Goal: Task Accomplishment & Management: Manage account settings

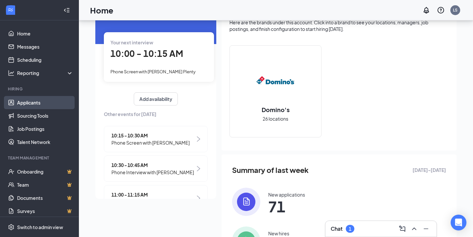
click at [39, 102] on link "Applicants" at bounding box center [45, 102] width 56 height 13
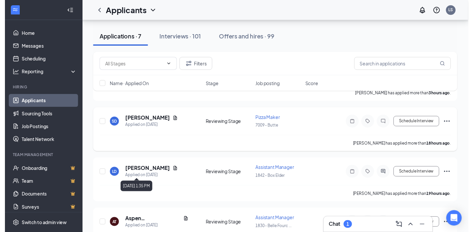
scroll to position [76, 0]
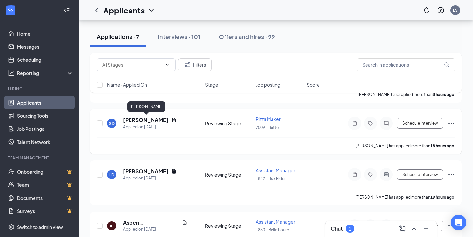
click at [161, 119] on h5 "[PERSON_NAME]" at bounding box center [146, 119] width 46 height 7
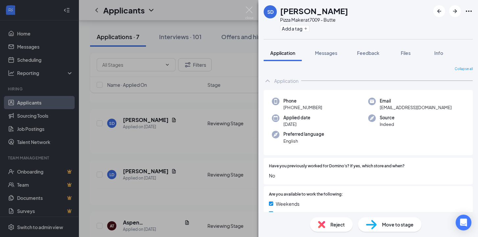
click at [373, 221] on img at bounding box center [371, 225] width 11 height 10
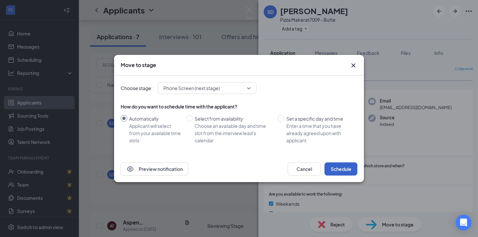
click at [338, 172] on button "Schedule" at bounding box center [340, 168] width 33 height 13
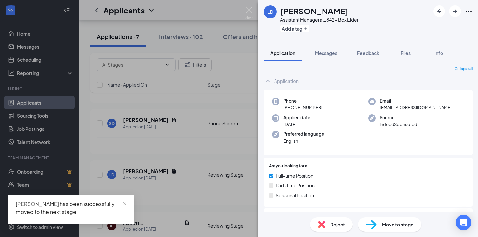
click at [371, 225] on img at bounding box center [371, 225] width 11 height 10
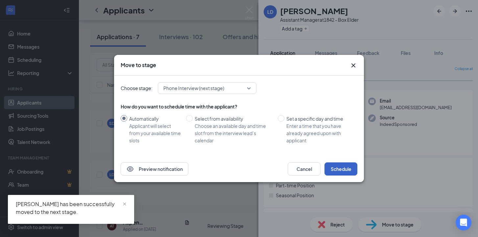
click at [342, 168] on button "Schedule" at bounding box center [340, 168] width 33 height 13
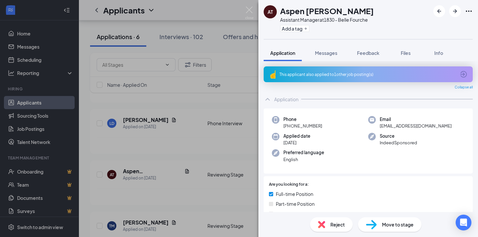
click at [256, 10] on div "AT Aspen [PERSON_NAME] Assistant Manager at 1830 - Belle Fourche Add a tag Appl…" at bounding box center [239, 118] width 478 height 237
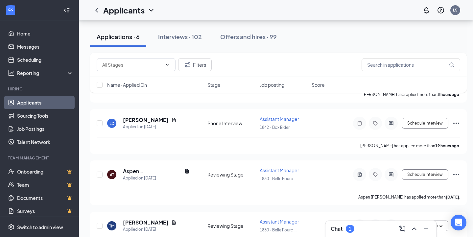
click at [251, 10] on div "Applicants LS" at bounding box center [276, 10] width 394 height 20
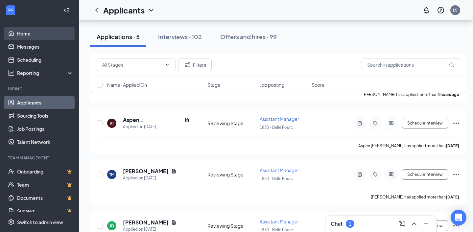
click at [25, 34] on link "Home" at bounding box center [45, 33] width 56 height 13
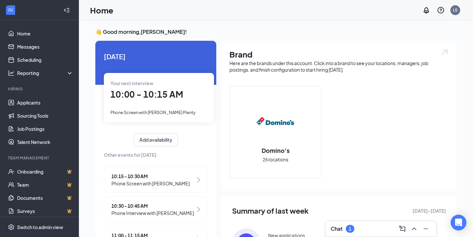
click at [147, 95] on span "10:00 - 10:15 AM" at bounding box center [146, 94] width 73 height 11
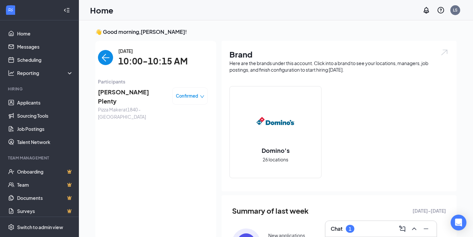
scroll to position [3, 0]
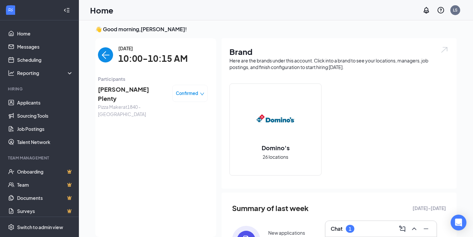
click at [114, 88] on span "[PERSON_NAME] Plenty" at bounding box center [132, 94] width 69 height 19
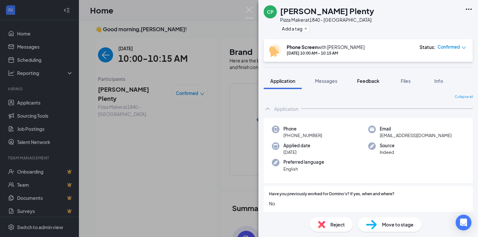
click at [368, 83] on span "Feedback" at bounding box center [368, 81] width 22 height 6
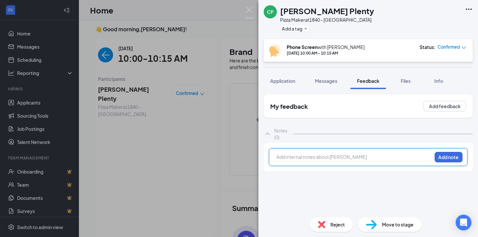
click at [340, 159] on div at bounding box center [354, 156] width 155 height 7
click at [452, 159] on button "Add note" at bounding box center [448, 157] width 28 height 11
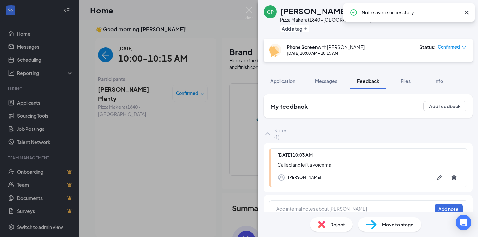
click at [467, 12] on icon "Cross" at bounding box center [466, 13] width 4 height 4
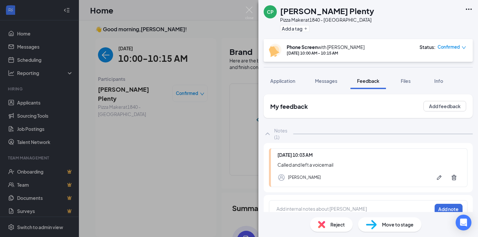
click at [445, 47] on span "Confirmed" at bounding box center [448, 47] width 22 height 7
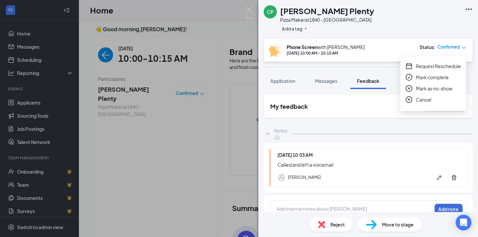
click at [408, 89] on icon "close-circle" at bounding box center [408, 88] width 7 height 7
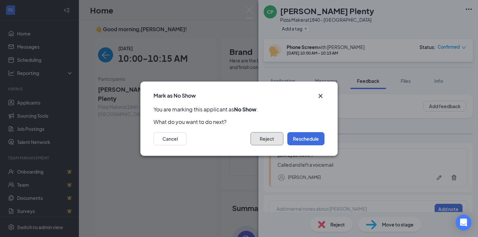
click at [263, 135] on button "Reject" at bounding box center [266, 138] width 33 height 13
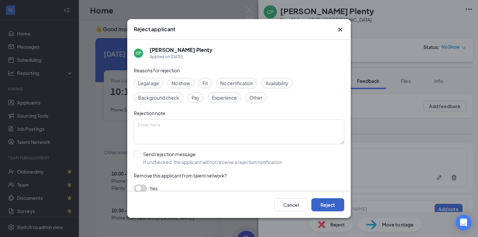
click at [328, 205] on button "Reject" at bounding box center [327, 204] width 33 height 13
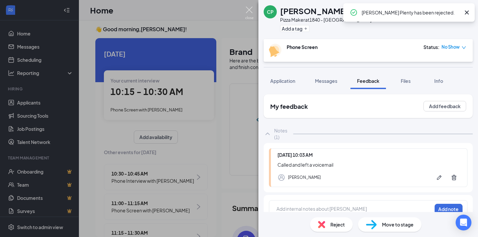
click at [248, 10] on img at bounding box center [249, 13] width 8 height 13
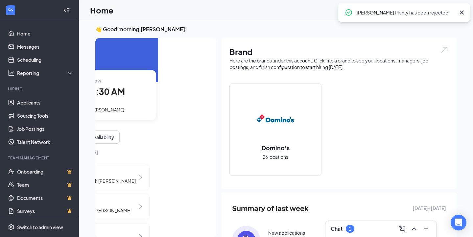
click at [110, 102] on div "Your current interview 10:15 - 10:30 AM Phone Screen with [PERSON_NAME]" at bounding box center [101, 94] width 110 height 49
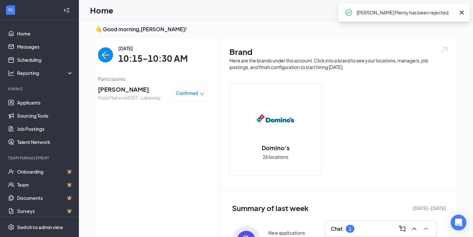
click at [112, 91] on span "[PERSON_NAME]" at bounding box center [129, 89] width 63 height 9
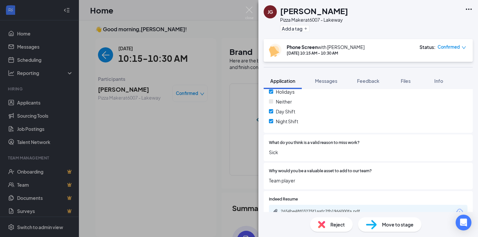
scroll to position [10, 0]
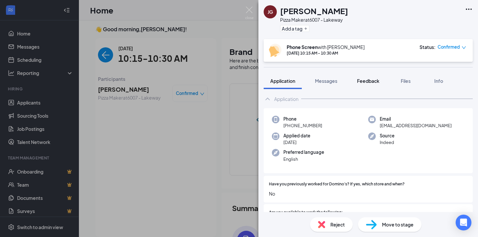
click at [366, 82] on span "Feedback" at bounding box center [368, 81] width 22 height 6
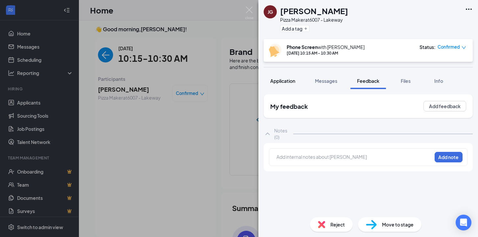
click at [286, 80] on span "Application" at bounding box center [282, 81] width 25 height 6
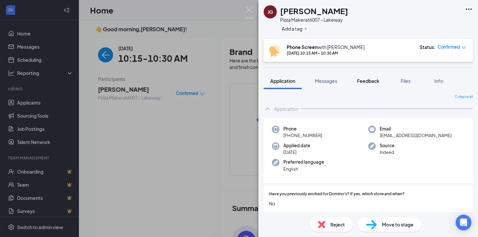
click at [373, 83] on span "Feedback" at bounding box center [368, 81] width 22 height 6
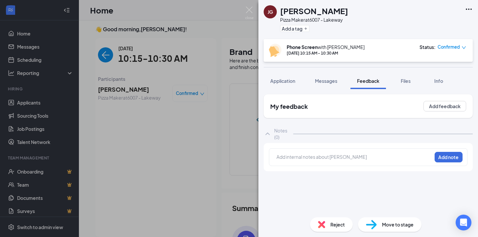
click at [387, 161] on div at bounding box center [354, 157] width 155 height 9
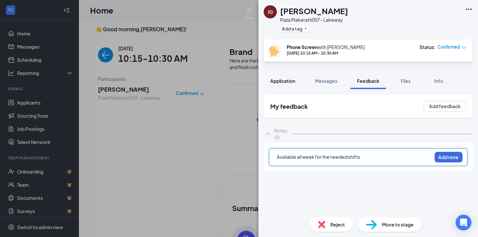
click at [283, 81] on span "Application" at bounding box center [282, 81] width 25 height 6
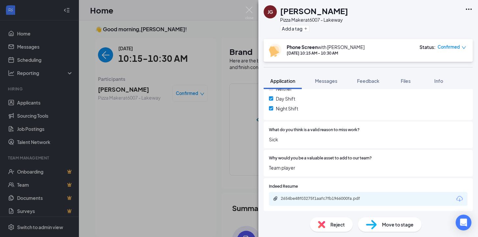
scroll to position [20, 0]
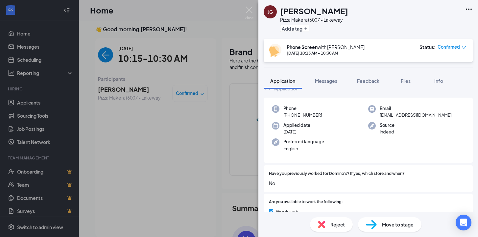
click at [370, 117] on div "Email [EMAIL_ADDRESS][DOMAIN_NAME]" at bounding box center [416, 111] width 96 height 13
click at [357, 117] on div "Phone [PHONE_NUMBER]" at bounding box center [320, 111] width 96 height 13
click at [378, 81] on span "Feedback" at bounding box center [368, 81] width 22 height 6
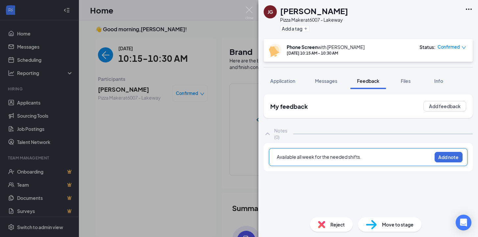
click at [372, 158] on div "Available all week for the needed shifts." at bounding box center [354, 156] width 155 height 7
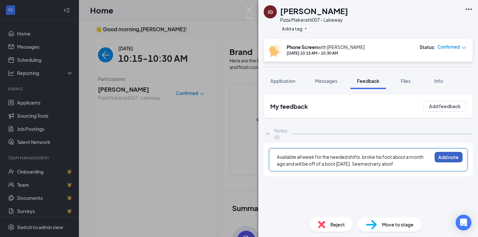
click at [446, 159] on button "Add note" at bounding box center [448, 157] width 28 height 11
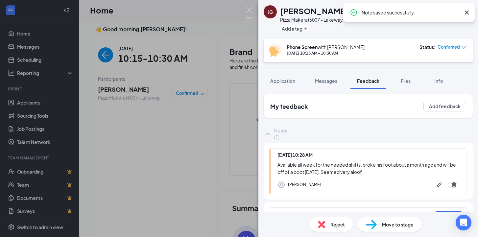
click at [448, 48] on span "Confirmed" at bounding box center [448, 47] width 22 height 7
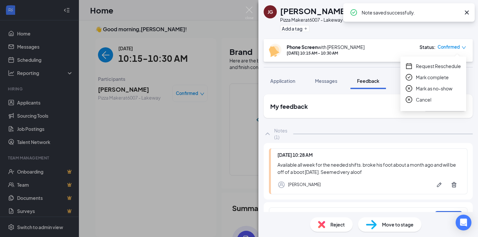
click at [406, 77] on icon "check-circle" at bounding box center [408, 77] width 7 height 7
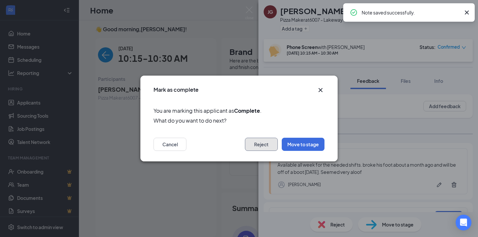
click at [256, 146] on button "Reject" at bounding box center [261, 144] width 33 height 13
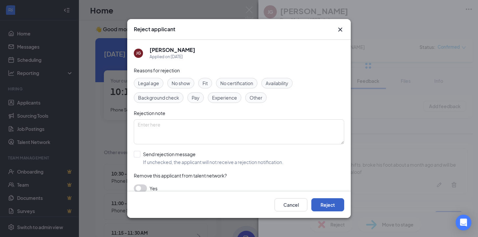
click at [328, 201] on button "Reject" at bounding box center [327, 204] width 33 height 13
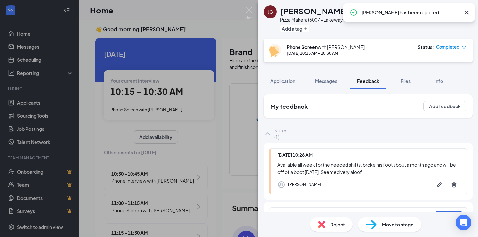
click at [136, 168] on div "[PERSON_NAME] Pizza Maker at 6007 - Lakeway Add a tag Phone Screen with [PERSON…" at bounding box center [239, 118] width 478 height 237
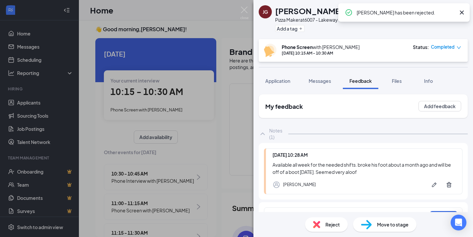
scroll to position [0, 58]
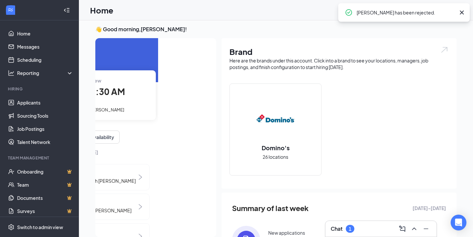
click at [131, 171] on span "10:30 - 10:45 AM" at bounding box center [94, 173] width 82 height 7
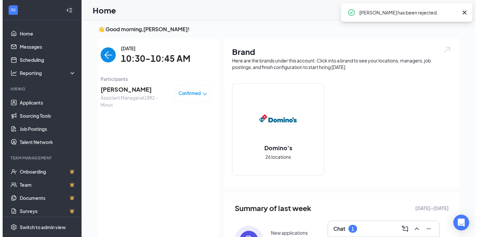
scroll to position [0, 0]
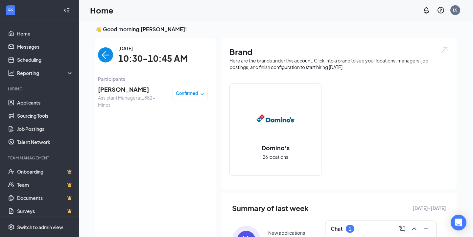
click at [129, 86] on span "[PERSON_NAME]" at bounding box center [132, 89] width 69 height 9
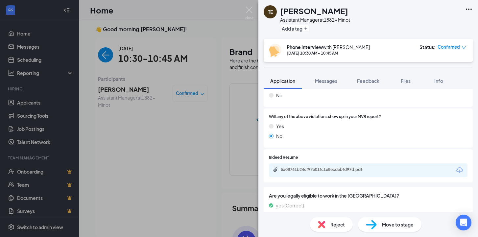
scroll to position [432, 0]
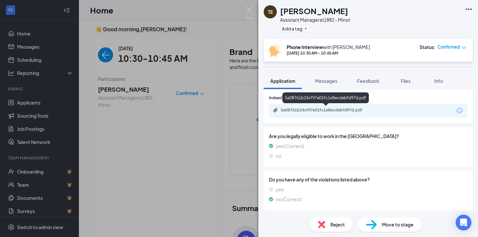
click at [312, 108] on div "5a08761b24cf97e01fc1e8ecdebfd97d.pdf" at bounding box center [327, 109] width 92 height 5
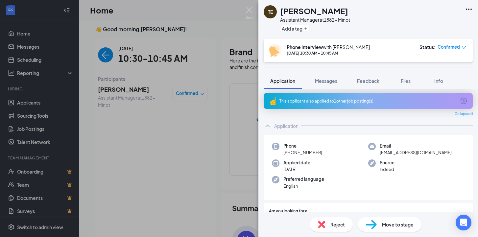
scroll to position [0, 0]
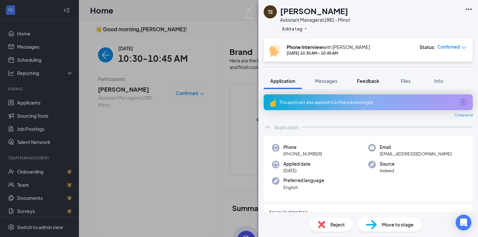
click at [373, 80] on span "Feedback" at bounding box center [368, 81] width 22 height 6
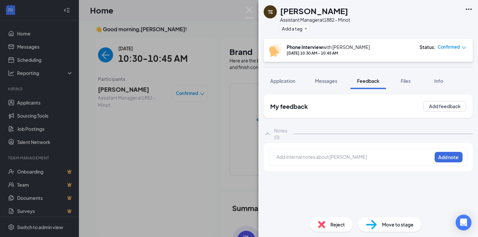
click at [315, 156] on div at bounding box center [354, 156] width 155 height 7
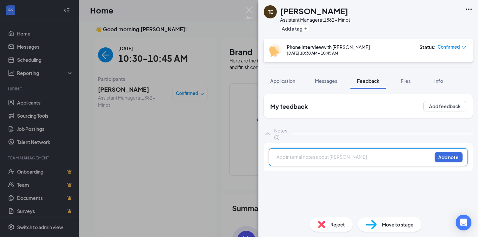
click at [332, 159] on div at bounding box center [354, 156] width 155 height 7
drag, startPoint x: 446, startPoint y: 158, endPoint x: 445, endPoint y: 154, distance: 4.0
click at [446, 157] on button "Add note" at bounding box center [448, 157] width 28 height 11
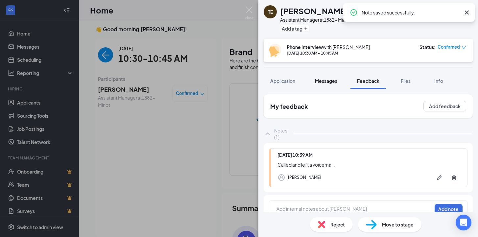
click at [330, 82] on span "Messages" at bounding box center [326, 81] width 22 height 6
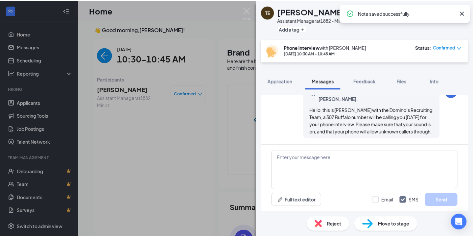
scroll to position [258, 0]
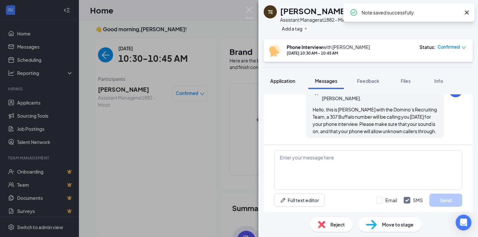
click at [289, 84] on button "Application" at bounding box center [282, 81] width 38 height 16
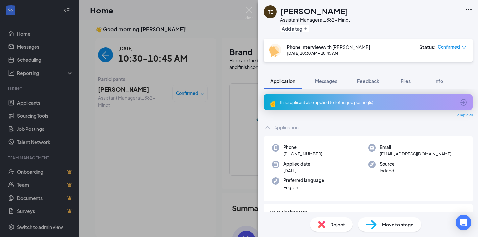
click at [452, 45] on span "Confirmed" at bounding box center [448, 47] width 22 height 7
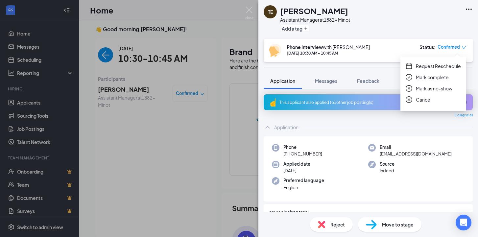
click at [409, 88] on icon "close-circle" at bounding box center [408, 88] width 7 height 7
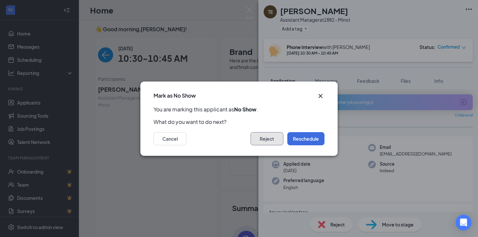
click at [266, 132] on button "Reject" at bounding box center [266, 138] width 33 height 13
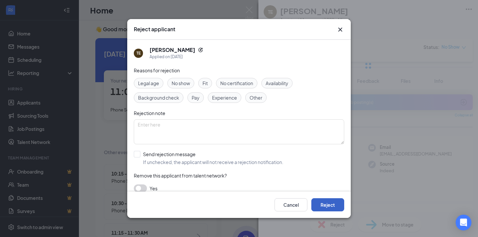
click at [333, 207] on button "Reject" at bounding box center [327, 204] width 33 height 13
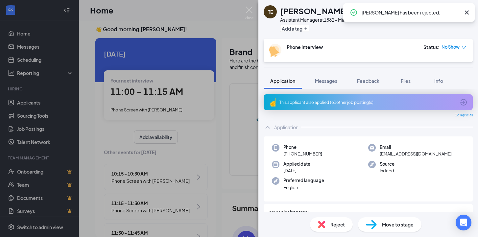
click at [174, 98] on div "TE [PERSON_NAME] Assistant Manager at 1882 - Minot Add a tag Phone Interview St…" at bounding box center [239, 118] width 478 height 237
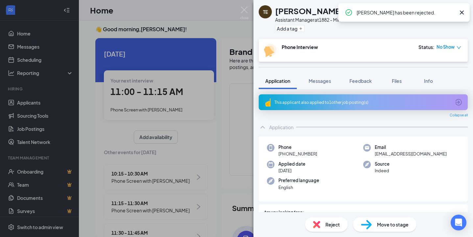
scroll to position [0, 58]
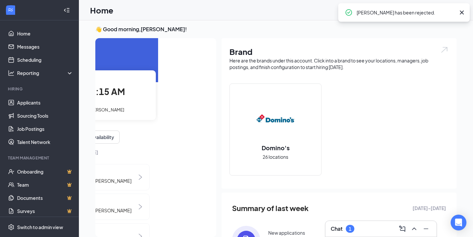
click at [116, 95] on span "11:00 - 11:15 AM" at bounding box center [88, 91] width 73 height 11
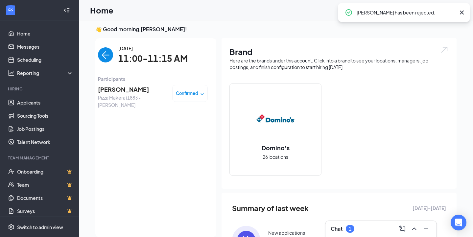
scroll to position [0, 0]
click at [120, 90] on span "[PERSON_NAME]" at bounding box center [132, 89] width 69 height 9
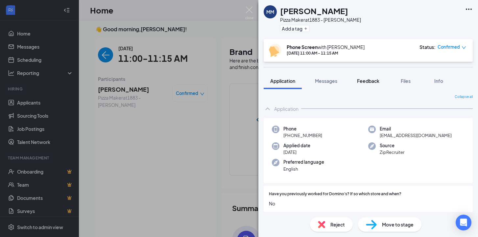
click at [366, 84] on button "Feedback" at bounding box center [367, 81] width 35 height 16
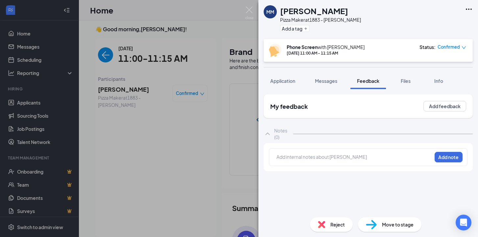
click at [336, 162] on div at bounding box center [353, 157] width 155 height 9
click at [340, 158] on div at bounding box center [354, 156] width 155 height 7
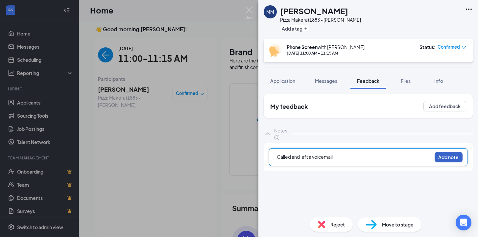
click at [454, 158] on button "Add note" at bounding box center [448, 157] width 28 height 11
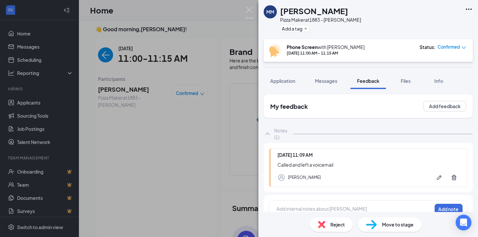
click at [452, 46] on span "Confirmed" at bounding box center [448, 47] width 22 height 7
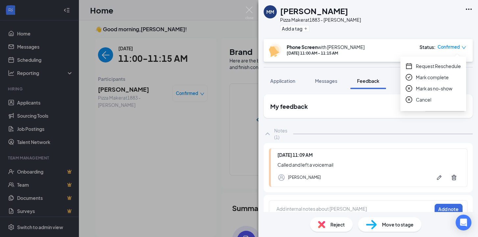
click at [409, 76] on icon "check-circle" at bounding box center [408, 77] width 7 height 7
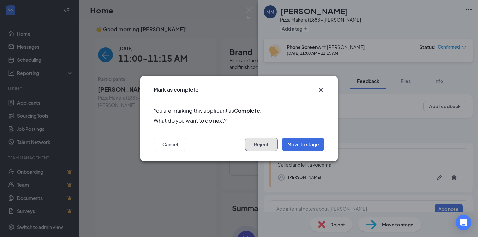
click at [261, 145] on button "Reject" at bounding box center [261, 144] width 33 height 13
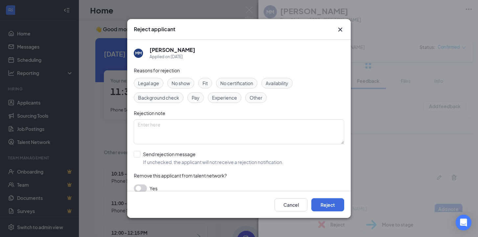
click at [323, 198] on div "Cancel Reject" at bounding box center [309, 204] width 70 height 13
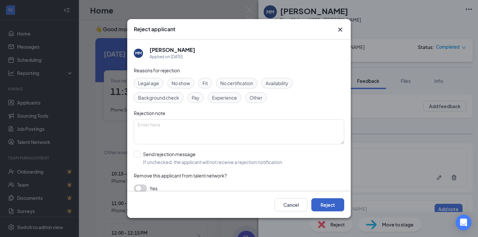
click at [325, 203] on button "Reject" at bounding box center [327, 204] width 33 height 13
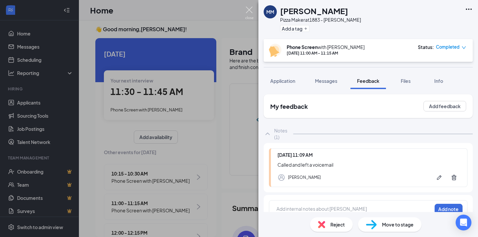
click at [249, 7] on img at bounding box center [249, 13] width 8 height 13
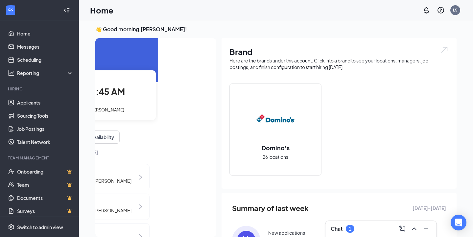
click at [113, 97] on span "11:30 - 11:45 AM" at bounding box center [88, 91] width 73 height 11
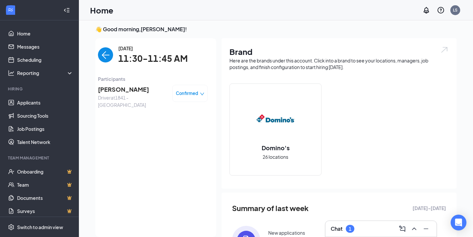
click at [111, 85] on span "[PERSON_NAME]" at bounding box center [132, 89] width 69 height 9
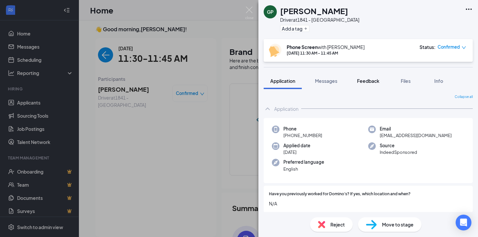
click at [378, 81] on span "Feedback" at bounding box center [368, 81] width 22 height 6
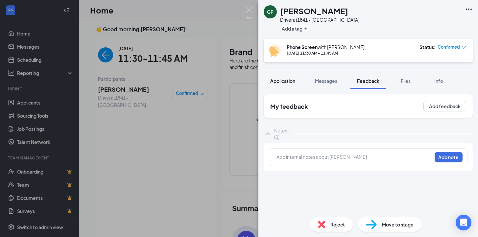
click at [283, 82] on span "Application" at bounding box center [282, 81] width 25 height 6
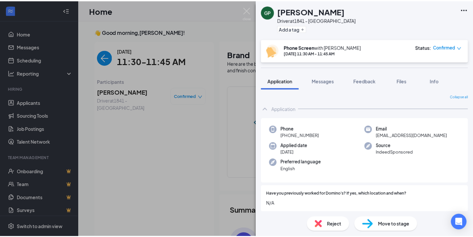
scroll to position [3, 0]
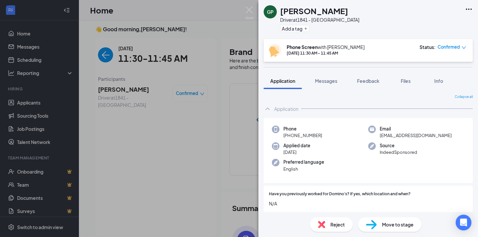
click at [454, 47] on span "Confirmed" at bounding box center [448, 47] width 22 height 7
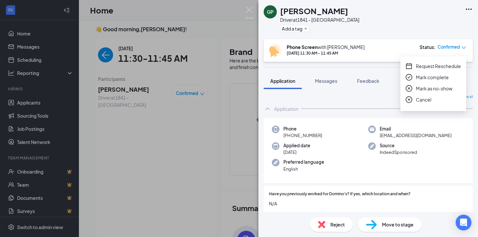
click at [409, 77] on icon "check-circle" at bounding box center [408, 77] width 7 height 7
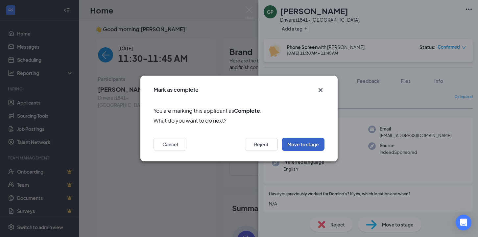
click at [304, 142] on button "Move to stage" at bounding box center [303, 144] width 43 height 13
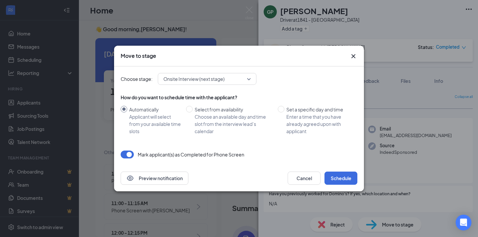
click at [239, 80] on span "Onsite Interview (next stage)" at bounding box center [203, 79] width 81 height 10
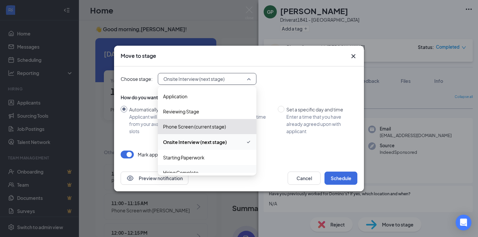
click at [189, 168] on div "Hiring Complete" at bounding box center [207, 172] width 99 height 15
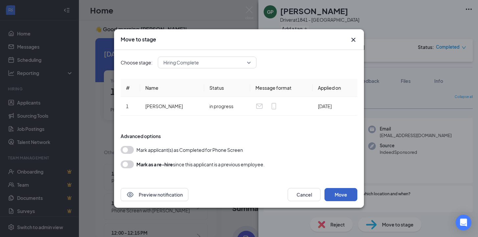
click at [347, 192] on button "Move" at bounding box center [340, 194] width 33 height 13
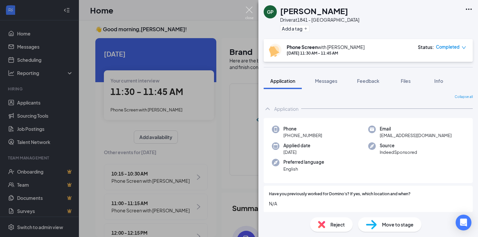
click at [250, 11] on img at bounding box center [249, 13] width 8 height 13
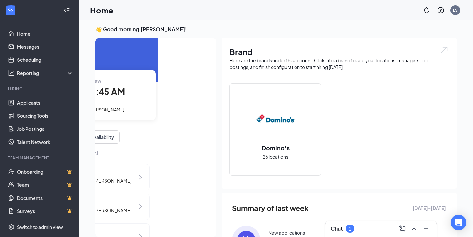
click at [121, 101] on div "Your current interview 11:30 - 11:45 AM Phone Screen with Gavin Peery" at bounding box center [101, 94] width 110 height 49
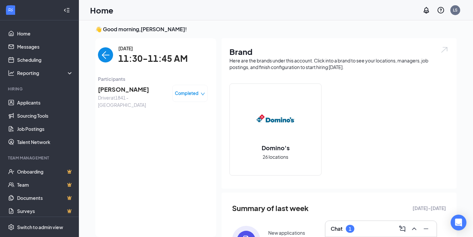
click at [104, 54] on img "back-button" at bounding box center [105, 54] width 15 height 15
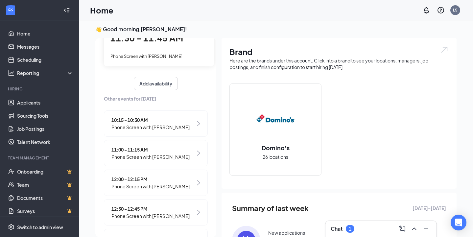
scroll to position [54, 0]
click at [140, 174] on div "12:00 - 12:15 PM Phone Screen with Stephen Adams" at bounding box center [156, 182] width 104 height 26
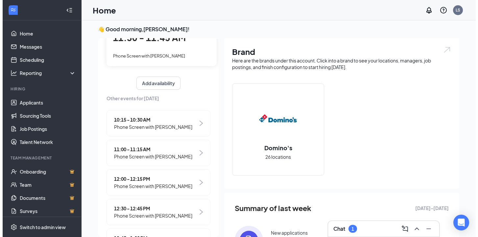
scroll to position [0, 0]
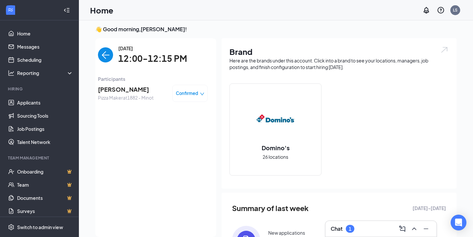
click at [118, 88] on span "Stephen Adams" at bounding box center [126, 89] width 56 height 9
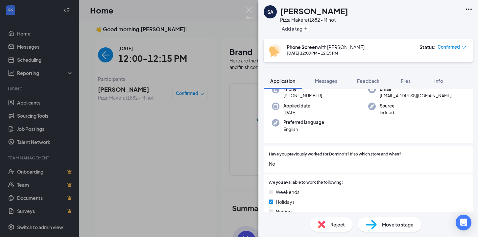
scroll to position [70, 0]
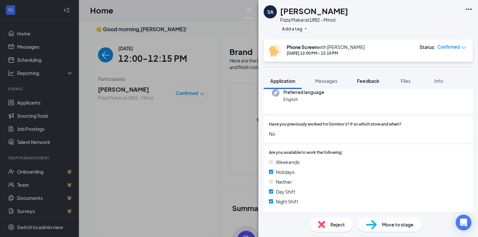
click at [367, 82] on span "Feedback" at bounding box center [368, 81] width 22 height 6
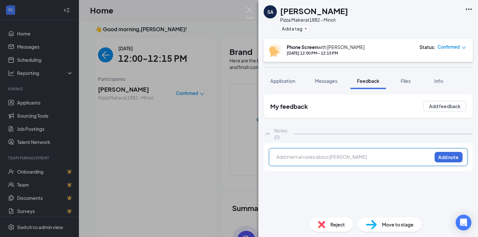
click at [354, 162] on div at bounding box center [354, 157] width 155 height 9
click at [318, 161] on div at bounding box center [354, 157] width 155 height 9
click at [359, 160] on div "Has papa johns experience," at bounding box center [354, 156] width 155 height 7
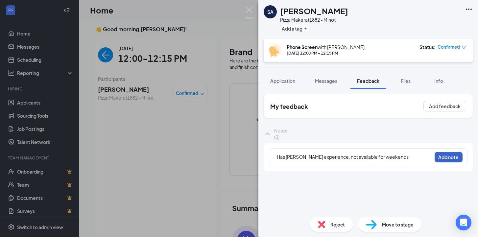
click at [446, 158] on button "Add note" at bounding box center [448, 157] width 28 height 11
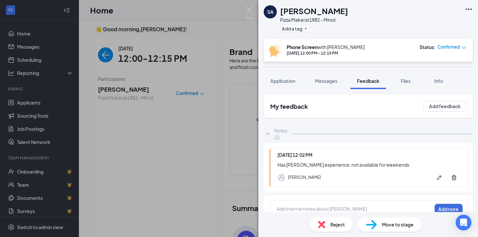
click at [451, 49] on span "Confirmed" at bounding box center [448, 47] width 22 height 7
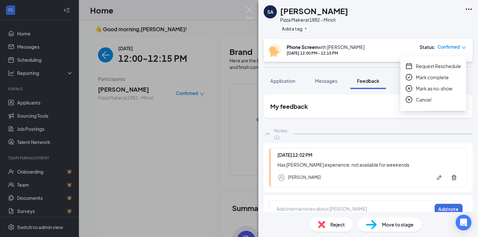
click at [411, 78] on icon "check-circle" at bounding box center [408, 77] width 7 height 7
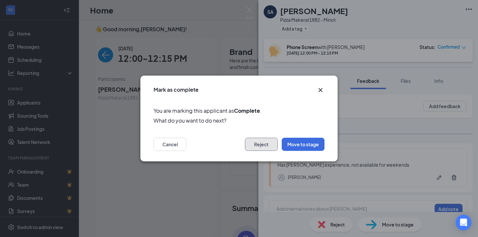
click at [262, 144] on button "Reject" at bounding box center [261, 144] width 33 height 13
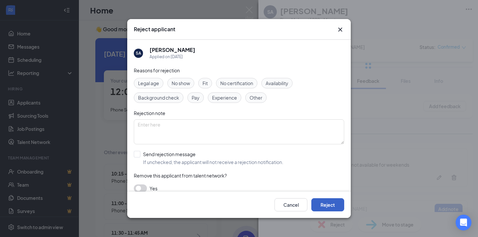
click at [320, 204] on button "Reject" at bounding box center [327, 204] width 33 height 13
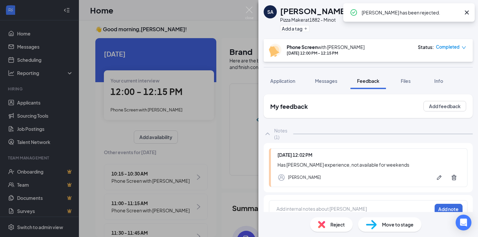
click at [467, 12] on icon "Cross" at bounding box center [466, 13] width 4 height 4
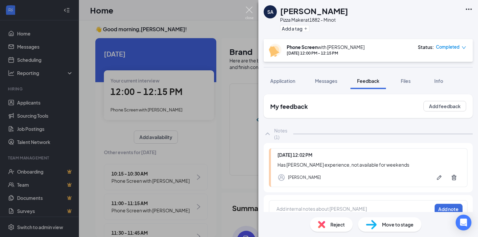
click at [247, 11] on img at bounding box center [249, 13] width 8 height 13
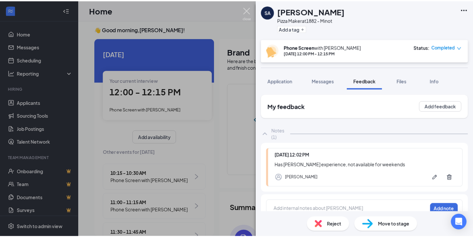
scroll to position [0, 58]
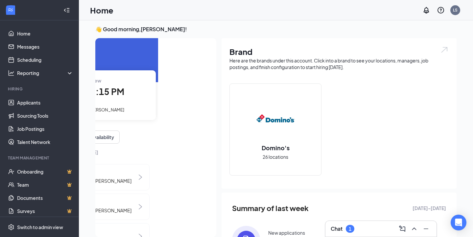
click at [113, 95] on span "12:00 - 12:15 PM" at bounding box center [88, 91] width 72 height 11
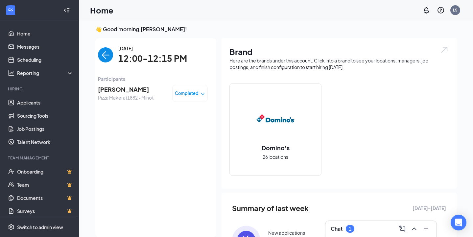
scroll to position [0, 0]
click at [98, 59] on img "back-button" at bounding box center [105, 54] width 15 height 15
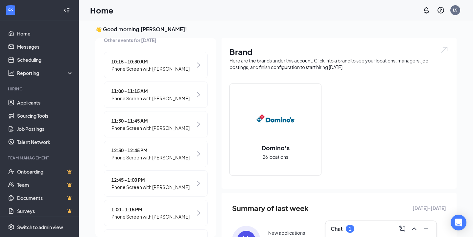
scroll to position [115, 0]
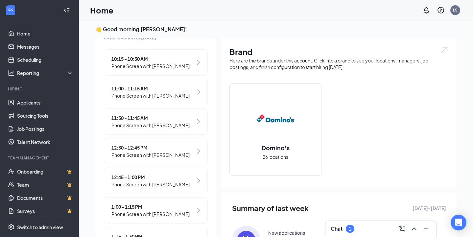
click at [132, 146] on span "12:30 - 12:45 PM" at bounding box center [150, 147] width 78 height 7
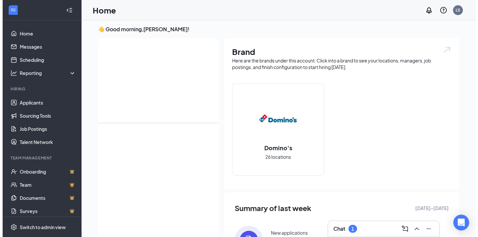
scroll to position [0, 0]
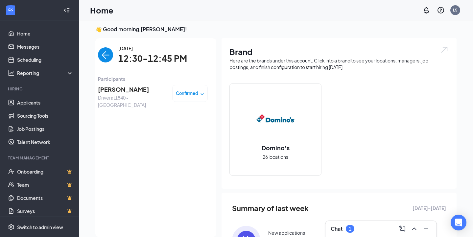
click at [112, 87] on span "Robert Jr" at bounding box center [132, 89] width 69 height 9
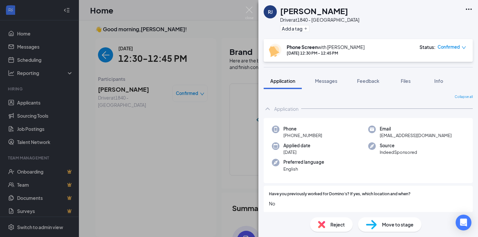
click at [355, 128] on div "Phone +1 (605) 510-7083" at bounding box center [320, 131] width 96 height 13
click at [324, 80] on span "Messages" at bounding box center [326, 81] width 22 height 6
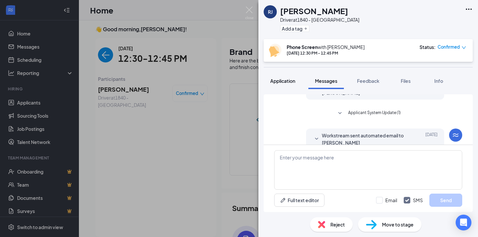
scroll to position [200, 0]
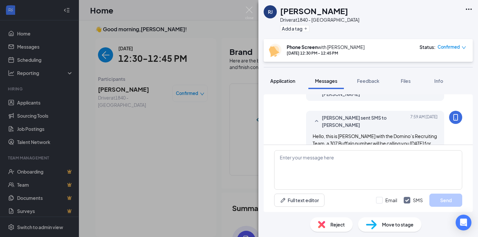
click at [290, 80] on span "Application" at bounding box center [282, 81] width 25 height 6
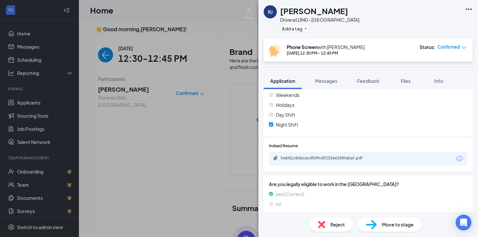
scroll to position [188, 0]
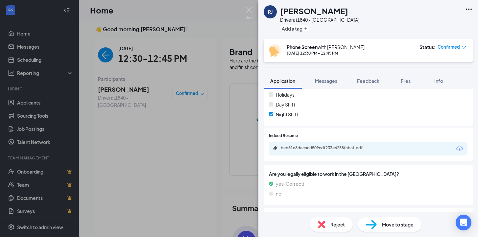
click at [308, 148] on div "beb81c8decacd509cdf233e6258fabaf.pdf" at bounding box center [327, 147] width 92 height 5
drag, startPoint x: 366, startPoint y: 81, endPoint x: 370, endPoint y: 87, distance: 7.4
click at [369, 83] on span "Feedback" at bounding box center [368, 81] width 22 height 6
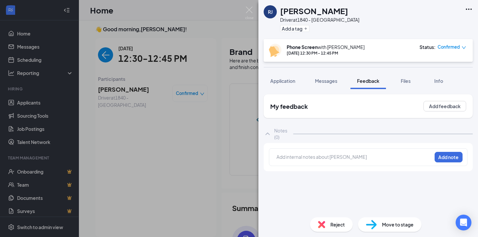
click at [331, 159] on div at bounding box center [354, 156] width 155 height 7
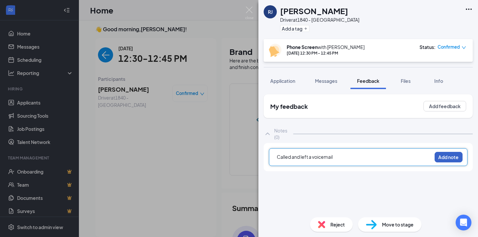
click at [442, 156] on button "Add note" at bounding box center [448, 157] width 28 height 11
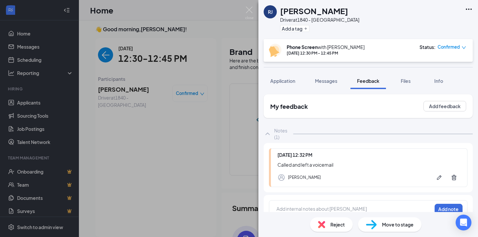
click at [453, 46] on span "Confirmed" at bounding box center [448, 47] width 22 height 7
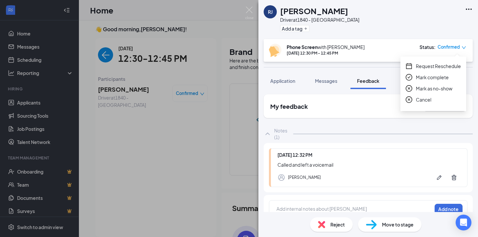
click at [409, 78] on icon "check-circle" at bounding box center [408, 77] width 7 height 7
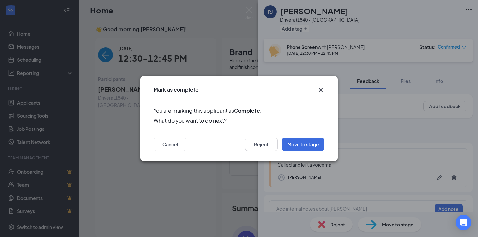
click at [320, 89] on icon "Cross" at bounding box center [320, 90] width 8 height 8
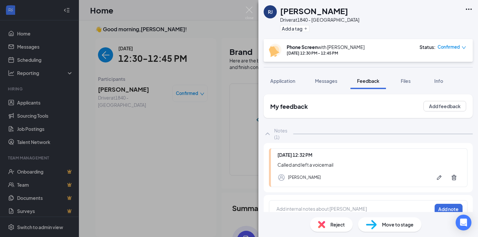
click at [457, 48] on span "Confirmed" at bounding box center [448, 47] width 22 height 7
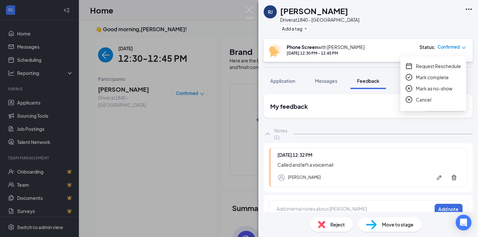
click at [408, 88] on icon "close-circle" at bounding box center [408, 88] width 7 height 7
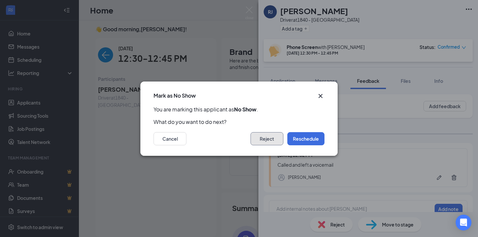
click at [266, 144] on button "Reject" at bounding box center [266, 138] width 33 height 13
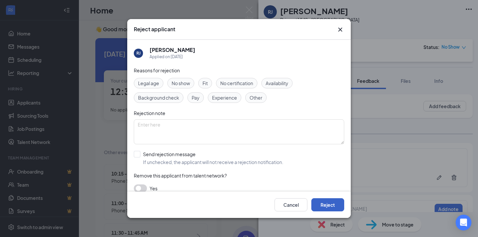
click at [329, 204] on button "Reject" at bounding box center [327, 204] width 33 height 13
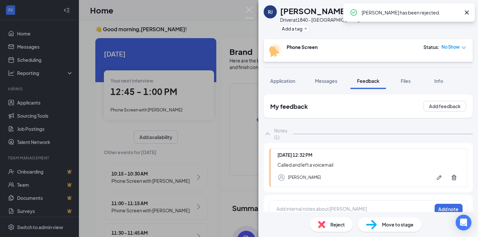
click at [166, 91] on div "RJ Robert Jr Driver at 1840 - East North Add a tag Phone Screen Status : No Sho…" at bounding box center [239, 118] width 478 height 237
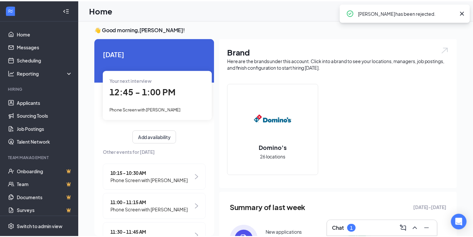
scroll to position [0, 58]
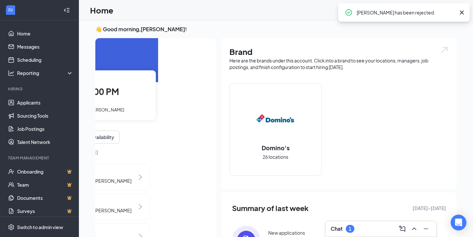
click at [104, 90] on span "12:45 - 1:00 PM" at bounding box center [85, 91] width 67 height 11
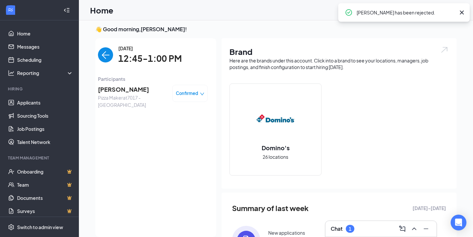
scroll to position [0, 0]
click at [119, 87] on span "Conner Semple" at bounding box center [132, 89] width 69 height 9
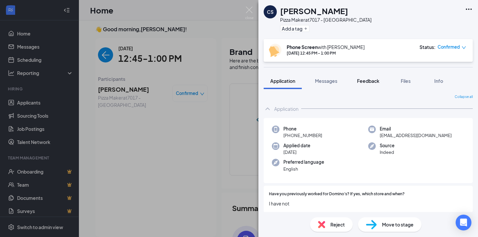
click at [371, 82] on span "Feedback" at bounding box center [368, 81] width 22 height 6
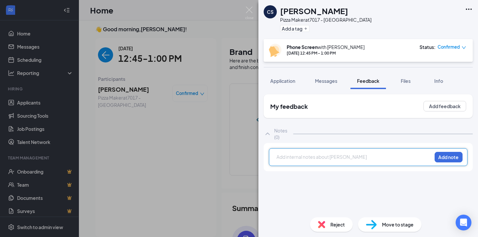
click at [330, 156] on div at bounding box center [354, 156] width 155 height 7
click at [285, 157] on span "Firdst job" at bounding box center [287, 157] width 20 height 6
click at [331, 159] on div "First job" at bounding box center [354, 156] width 155 height 7
click at [344, 160] on div "First job, 16, available 4-9 all weeek." at bounding box center [354, 156] width 155 height 7
click at [438, 160] on button "Add note" at bounding box center [448, 157] width 28 height 11
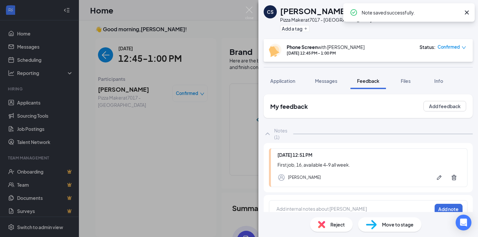
click at [453, 49] on span "Confirmed" at bounding box center [448, 47] width 22 height 7
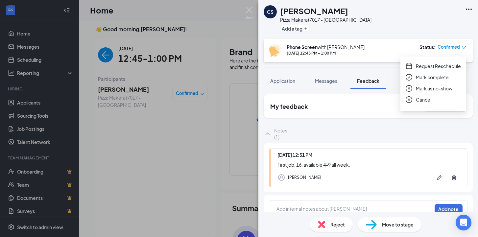
click at [410, 77] on icon "check-circle" at bounding box center [408, 77] width 7 height 7
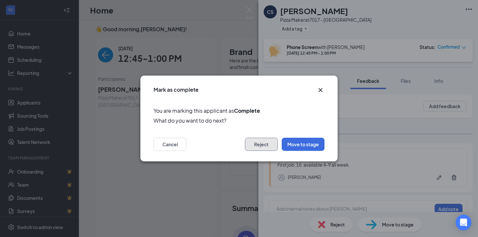
click at [262, 142] on button "Reject" at bounding box center [261, 144] width 33 height 13
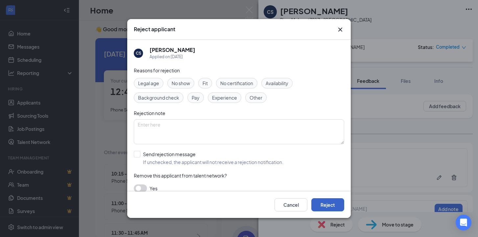
click at [330, 203] on button "Reject" at bounding box center [327, 204] width 33 height 13
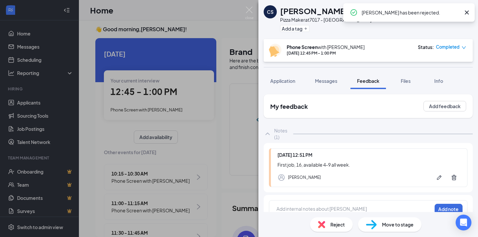
click at [469, 12] on icon "Cross" at bounding box center [467, 13] width 8 height 8
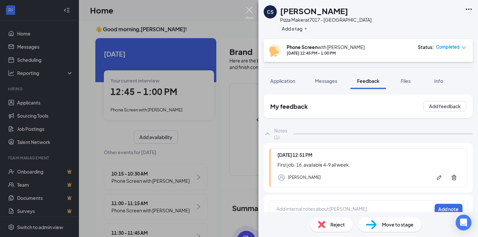
click at [250, 11] on img at bounding box center [249, 13] width 8 height 13
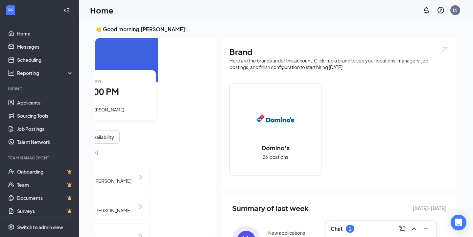
click at [112, 87] on span "12:45 - 1:00 PM" at bounding box center [85, 91] width 67 height 11
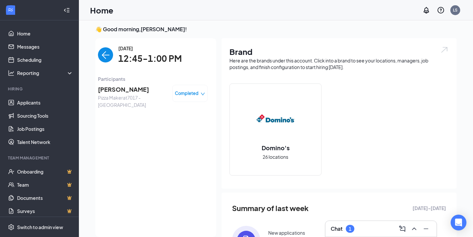
click at [103, 56] on img "back-button" at bounding box center [105, 54] width 15 height 15
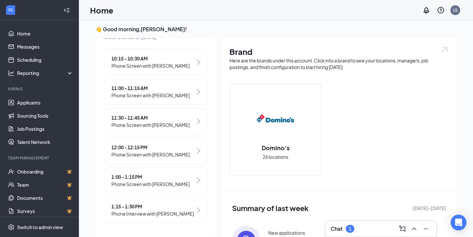
scroll to position [129, 0]
click at [121, 180] on span "Phone Screen with [PERSON_NAME]" at bounding box center [150, 183] width 78 height 7
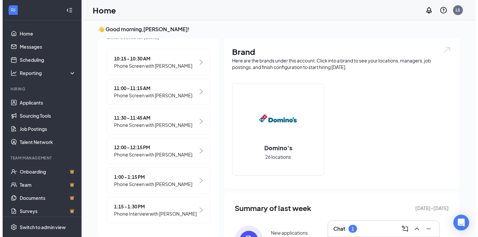
scroll to position [0, 0]
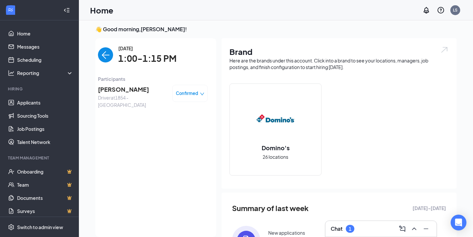
click at [126, 90] on span "Chase Christenson" at bounding box center [132, 89] width 69 height 9
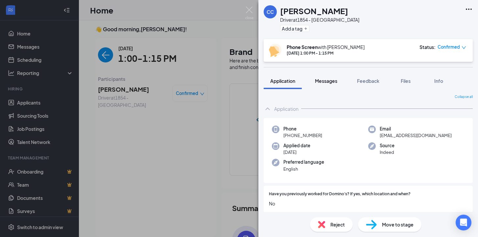
click at [323, 85] on button "Messages" at bounding box center [325, 81] width 35 height 16
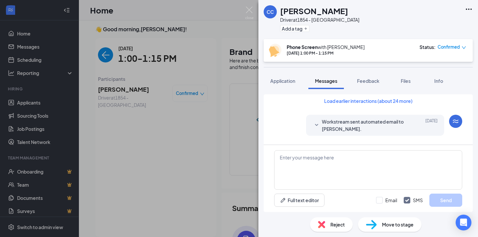
scroll to position [10, 0]
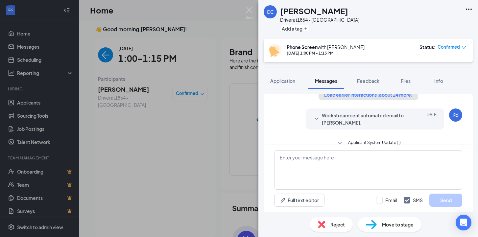
click at [331, 97] on button "Load earlier interactions (about 24 more)" at bounding box center [368, 94] width 100 height 11
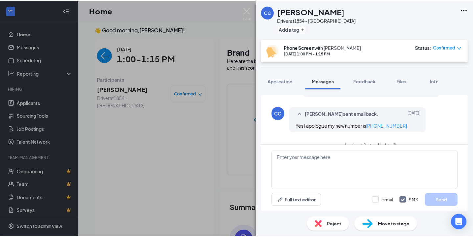
scroll to position [643, 0]
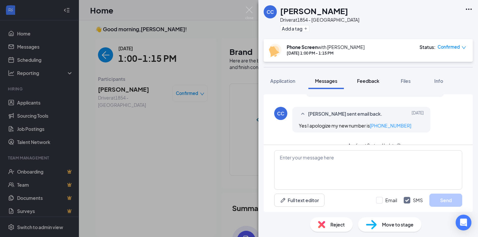
click at [364, 81] on span "Feedback" at bounding box center [368, 81] width 22 height 6
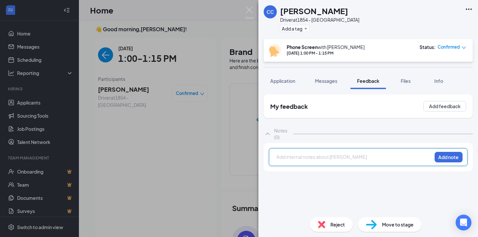
click at [308, 160] on div at bounding box center [354, 156] width 155 height 7
click at [355, 159] on div at bounding box center [354, 156] width 155 height 7
click at [448, 160] on button "Add note" at bounding box center [448, 157] width 28 height 11
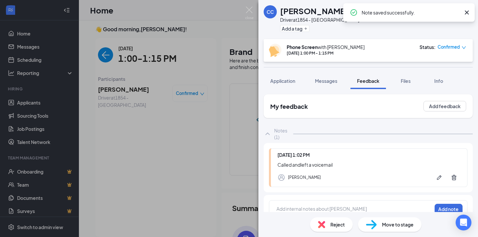
click at [465, 11] on icon "Cross" at bounding box center [467, 13] width 8 height 8
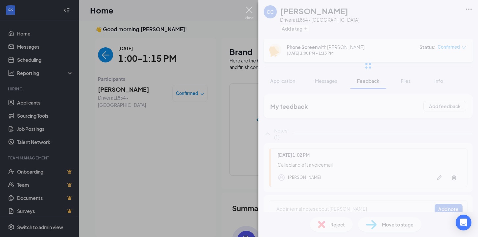
click at [247, 11] on img at bounding box center [249, 13] width 8 height 13
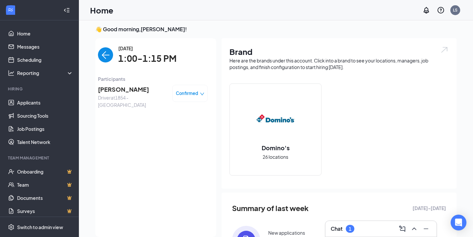
click at [100, 53] on img "back-button" at bounding box center [105, 54] width 15 height 15
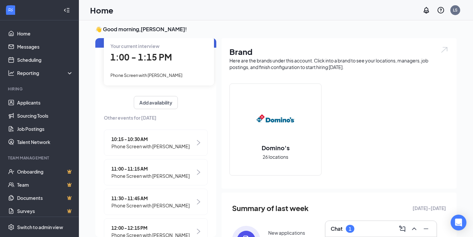
scroll to position [122, 0]
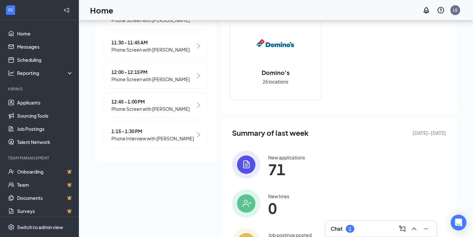
click at [122, 122] on div "1:15 - 1:30 PM Phone Interview with Nicholas McHugh" at bounding box center [156, 135] width 104 height 26
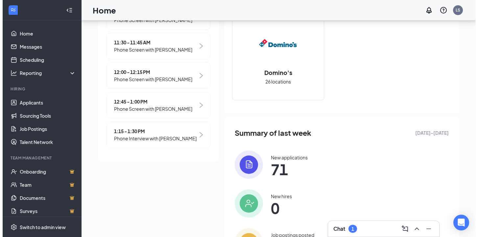
scroll to position [0, 0]
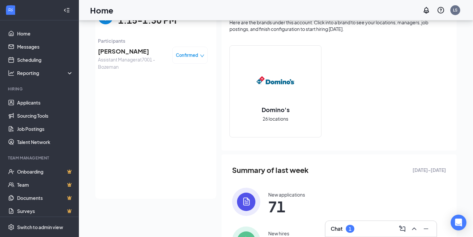
click at [121, 52] on span "Nicholas McHugh" at bounding box center [132, 51] width 69 height 9
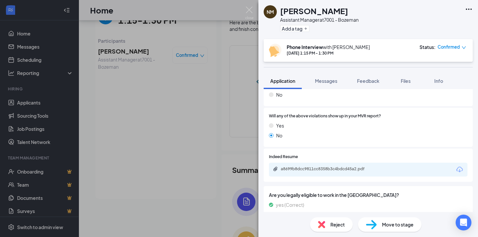
scroll to position [393, 0]
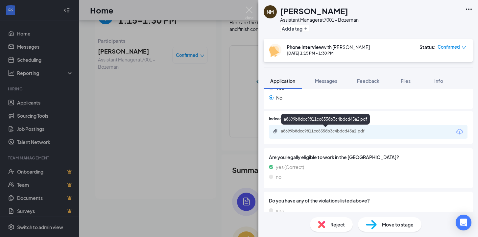
click at [326, 133] on div "a8699b8dcc9811cc8358b3c4bdcd45a2.pdf" at bounding box center [327, 130] width 92 height 5
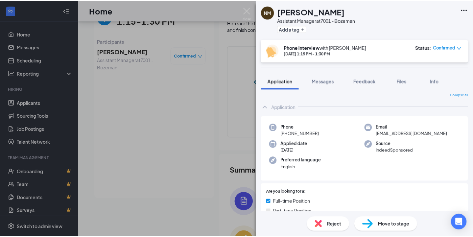
scroll to position [0, 0]
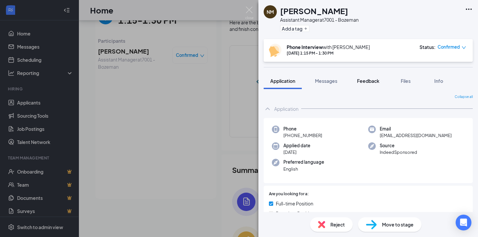
click at [365, 80] on span "Feedback" at bounding box center [368, 81] width 22 height 6
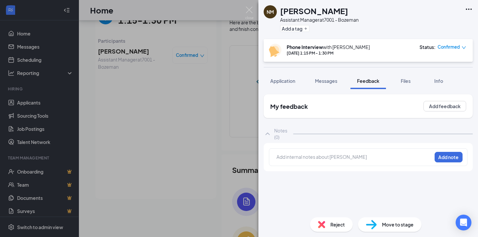
click at [288, 158] on div at bounding box center [354, 156] width 155 height 7
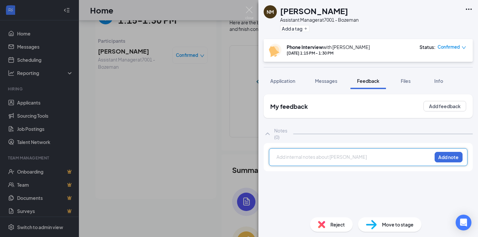
click at [298, 159] on div at bounding box center [354, 156] width 155 height 7
click at [367, 159] on div "Has service management experience." at bounding box center [354, 156] width 155 height 7
click at [419, 158] on div "Has service management experience. Open availability all week" at bounding box center [354, 156] width 155 height 7
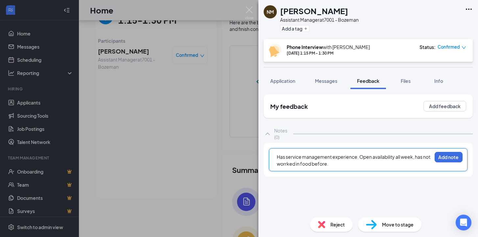
click at [342, 166] on div "Has service management experience. Open availability all week, has not worrked …" at bounding box center [354, 160] width 155 height 14
click at [338, 165] on div "Has service management experience. Open availability all week, has not worrked …" at bounding box center [354, 160] width 155 height 14
click at [447, 48] on span "Confirmed" at bounding box center [448, 47] width 22 height 7
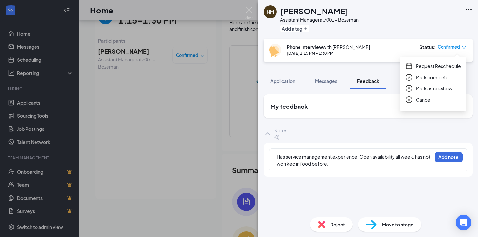
click at [412, 76] on icon "check-circle" at bounding box center [408, 77] width 7 height 7
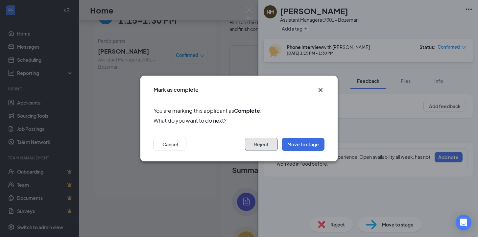
click at [261, 147] on button "Reject" at bounding box center [261, 144] width 33 height 13
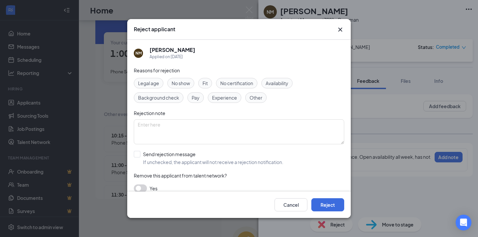
click at [327, 197] on div "Cancel Reject" at bounding box center [238, 205] width 223 height 26
click at [327, 202] on button "Reject" at bounding box center [327, 204] width 33 height 13
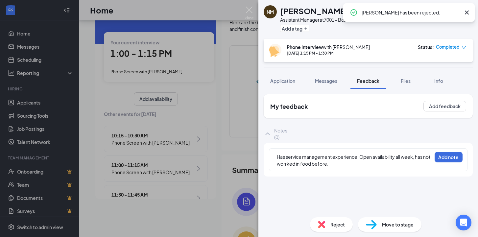
click at [467, 11] on icon "Cross" at bounding box center [467, 13] width 8 height 8
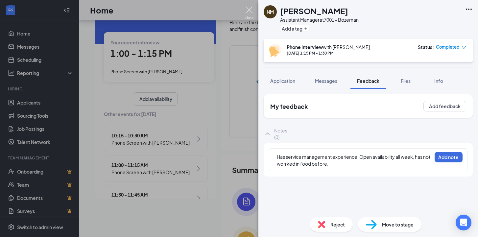
click at [248, 11] on img at bounding box center [249, 13] width 8 height 13
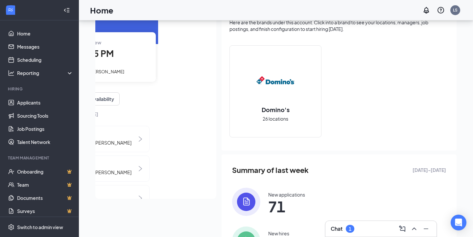
click at [114, 58] on div "1:00 - 1:15 PM" at bounding box center [100, 53] width 97 height 13
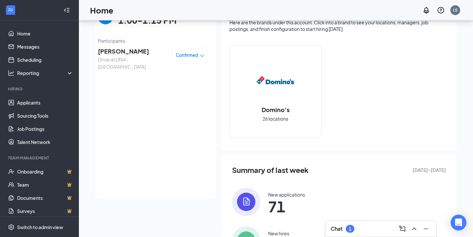
click at [101, 25] on div "Tuesday, Aug 26 1:00-1:15 PM" at bounding box center [153, 17] width 110 height 21
click at [101, 23] on img "back-button" at bounding box center [105, 16] width 15 height 15
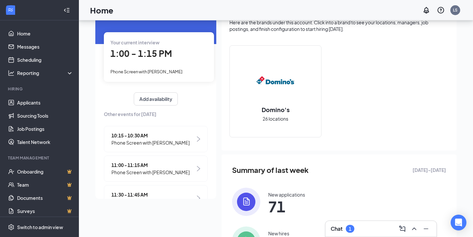
click at [147, 48] on div "1:00 - 1:15 PM" at bounding box center [158, 53] width 97 height 13
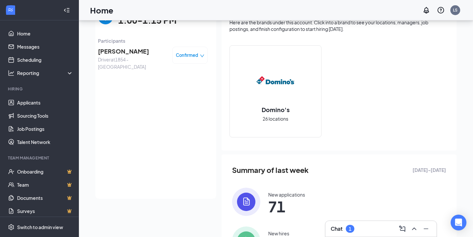
click at [125, 50] on span "Chase Christenson" at bounding box center [132, 51] width 69 height 9
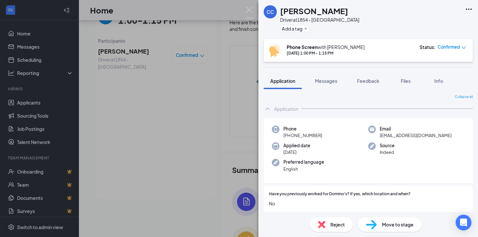
click at [448, 47] on span "Confirmed" at bounding box center [448, 47] width 22 height 7
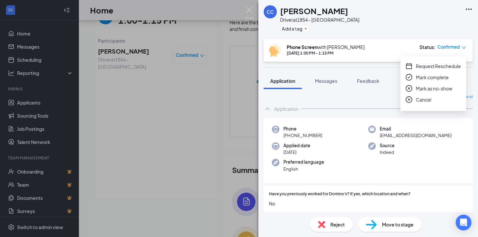
click at [410, 77] on icon "check-circle" at bounding box center [408, 77] width 7 height 7
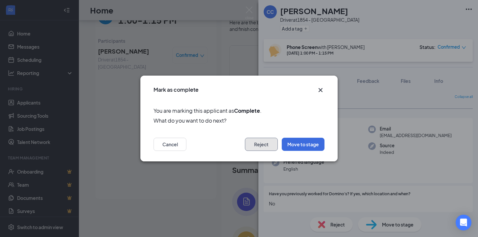
click at [261, 146] on button "Reject" at bounding box center [261, 144] width 33 height 13
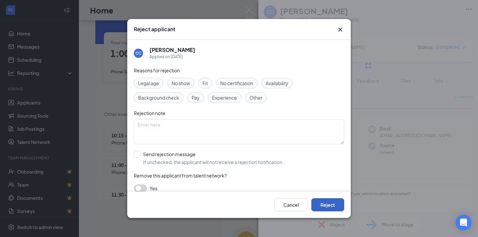
click at [330, 204] on button "Reject" at bounding box center [327, 204] width 33 height 13
